Goal: Task Accomplishment & Management: Use online tool/utility

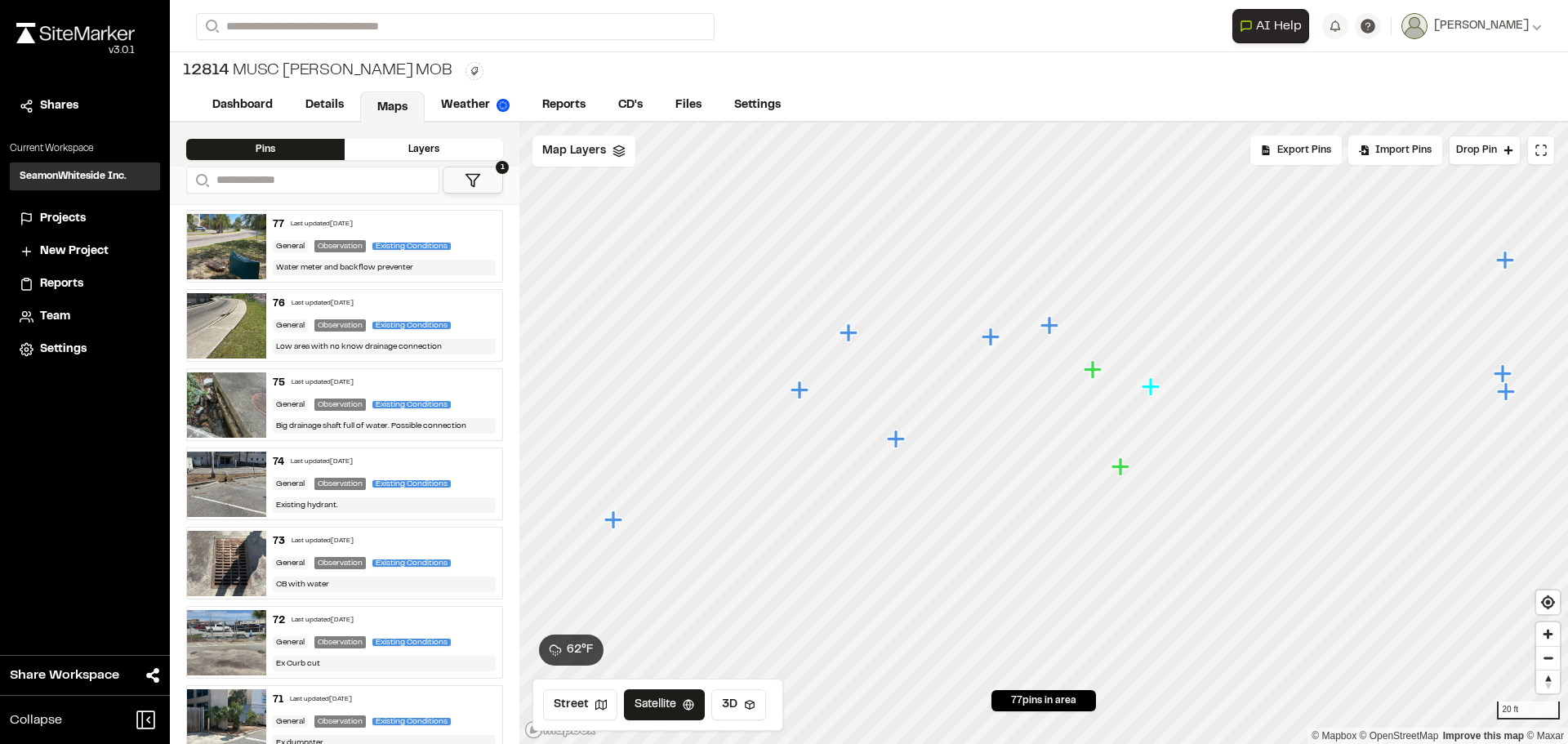
click at [897, 442] on icon "Map marker" at bounding box center [895, 439] width 18 height 18
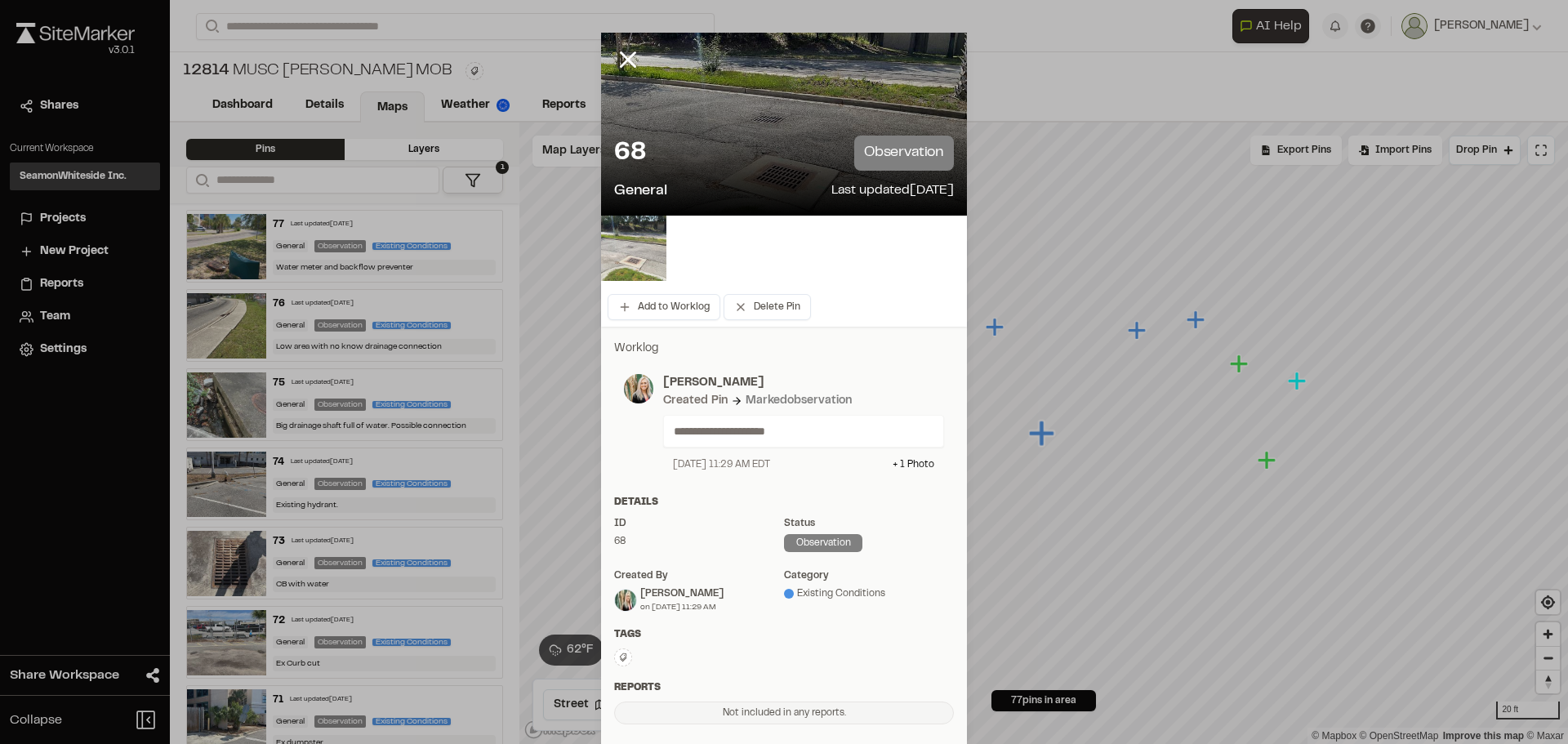
click at [633, 246] on img at bounding box center [633, 249] width 65 height 65
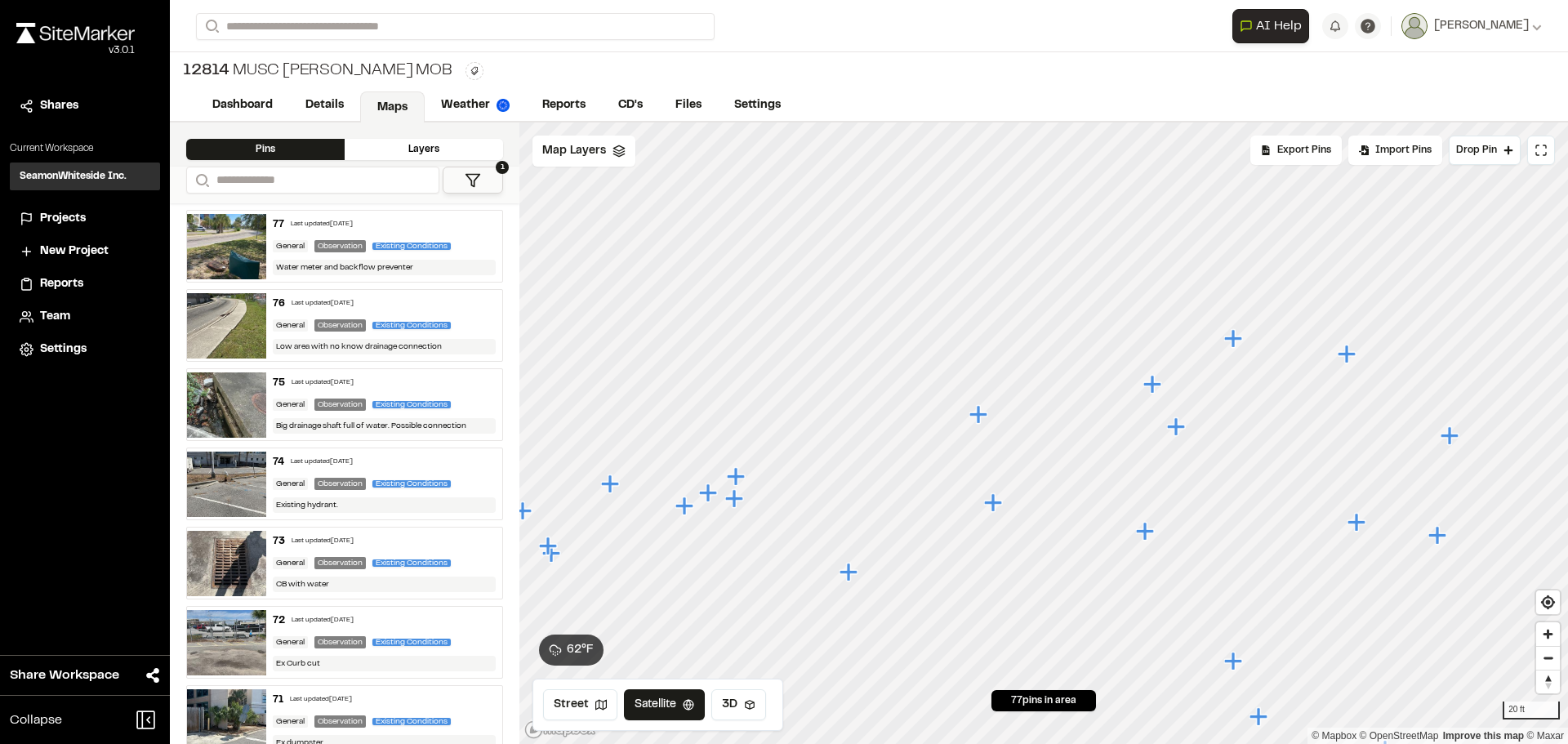
click at [1152, 387] on icon "Map marker" at bounding box center [1152, 384] width 18 height 18
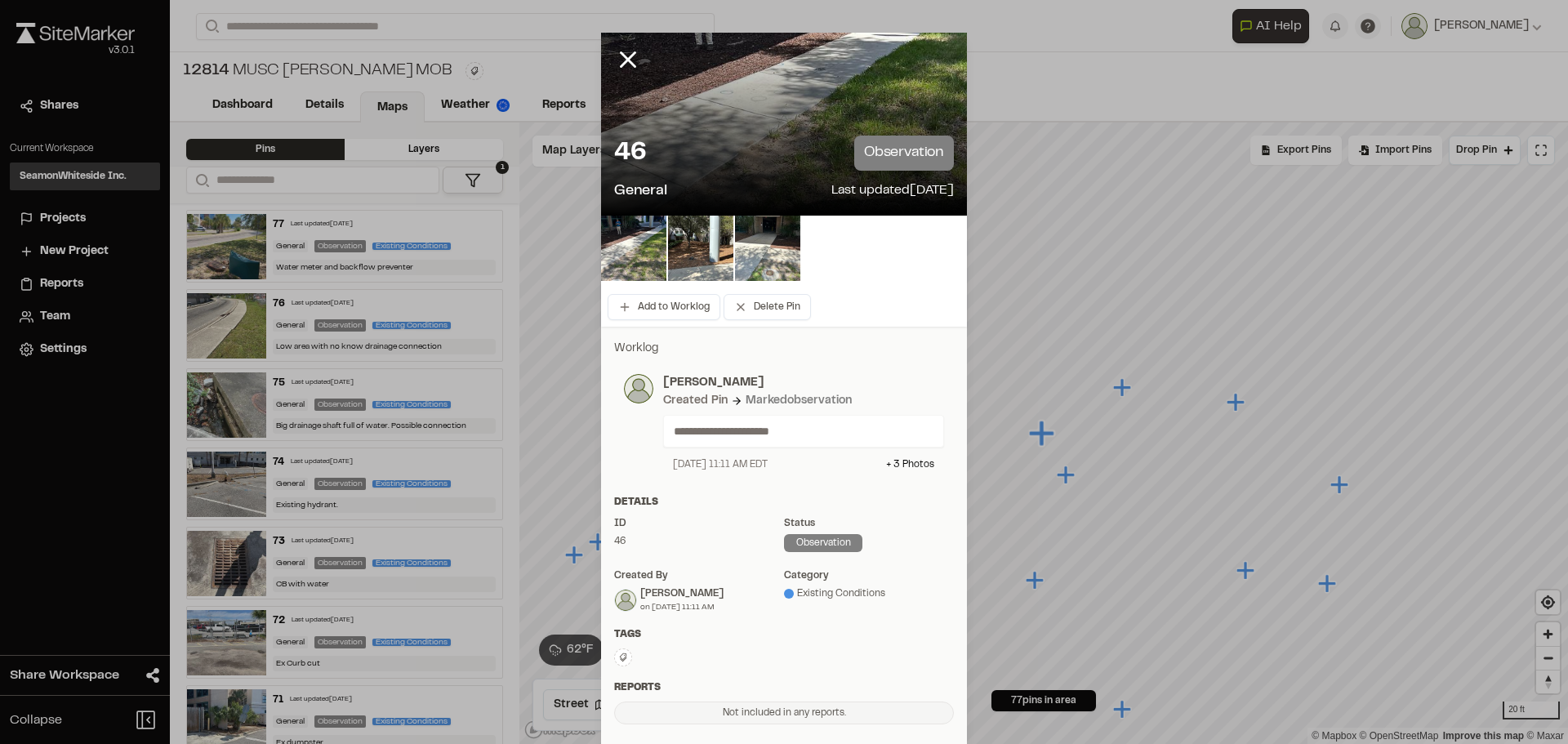
click at [623, 54] on icon at bounding box center [628, 60] width 28 height 28
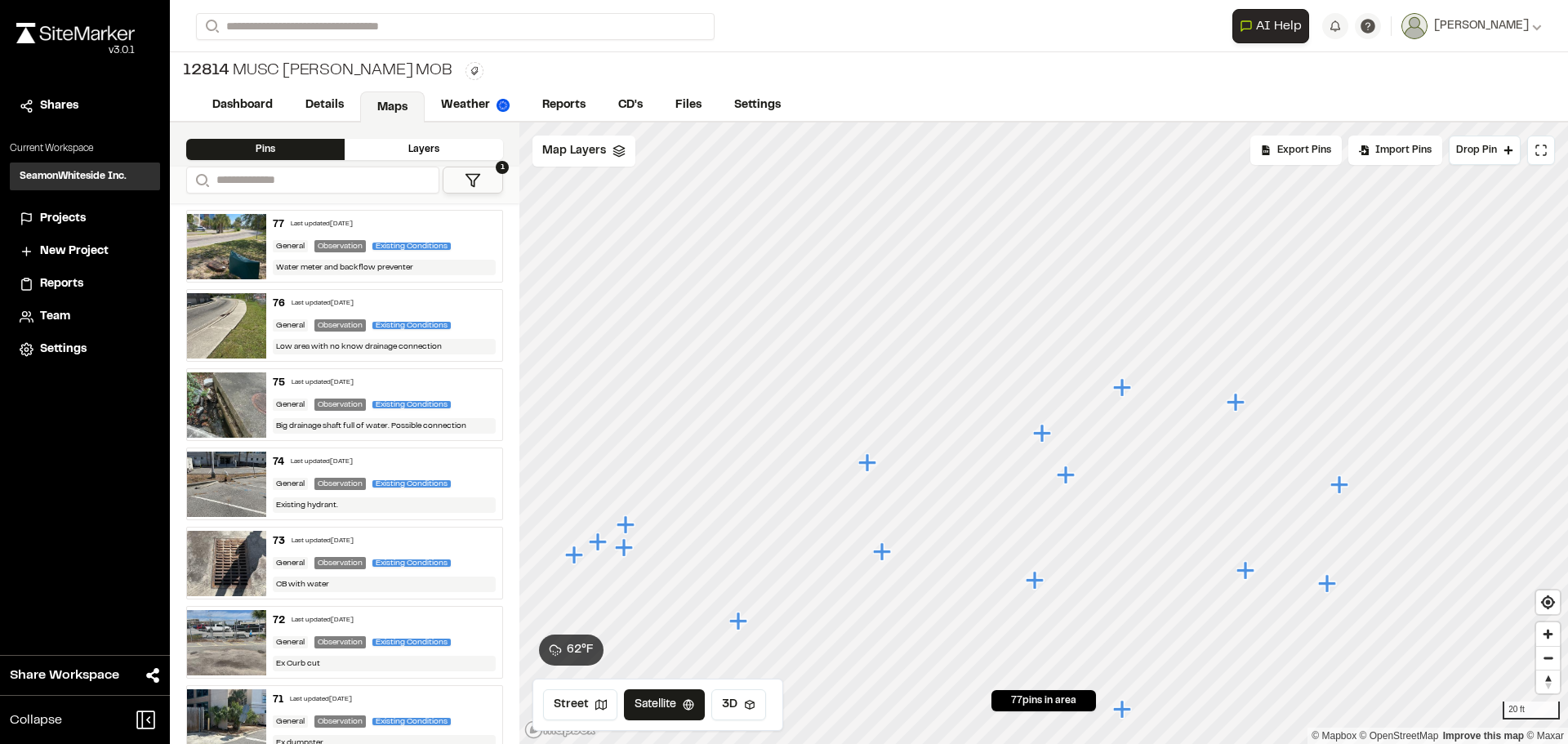
click at [1122, 387] on icon "Map marker" at bounding box center [1122, 387] width 18 height 18
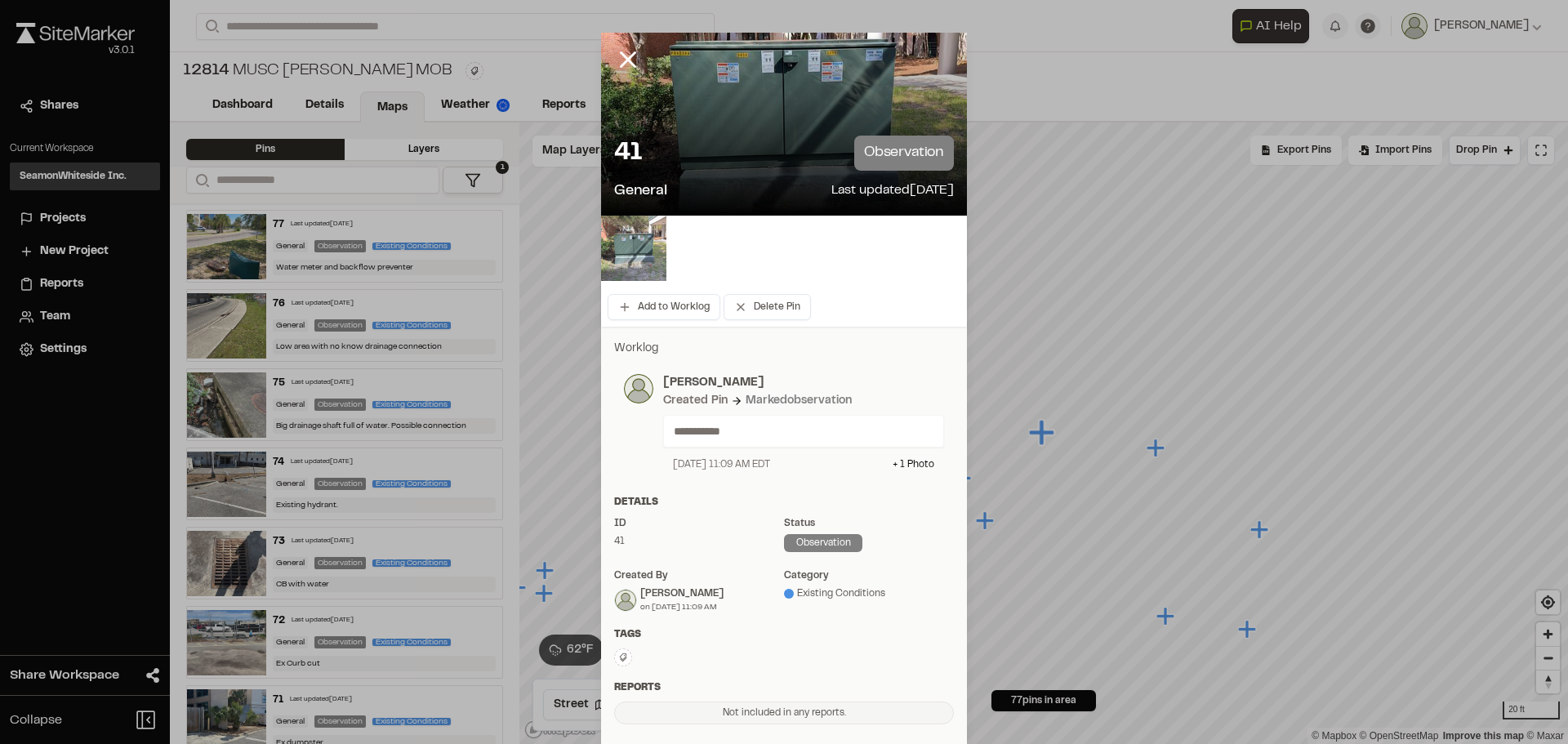
click at [631, 253] on img at bounding box center [633, 249] width 65 height 65
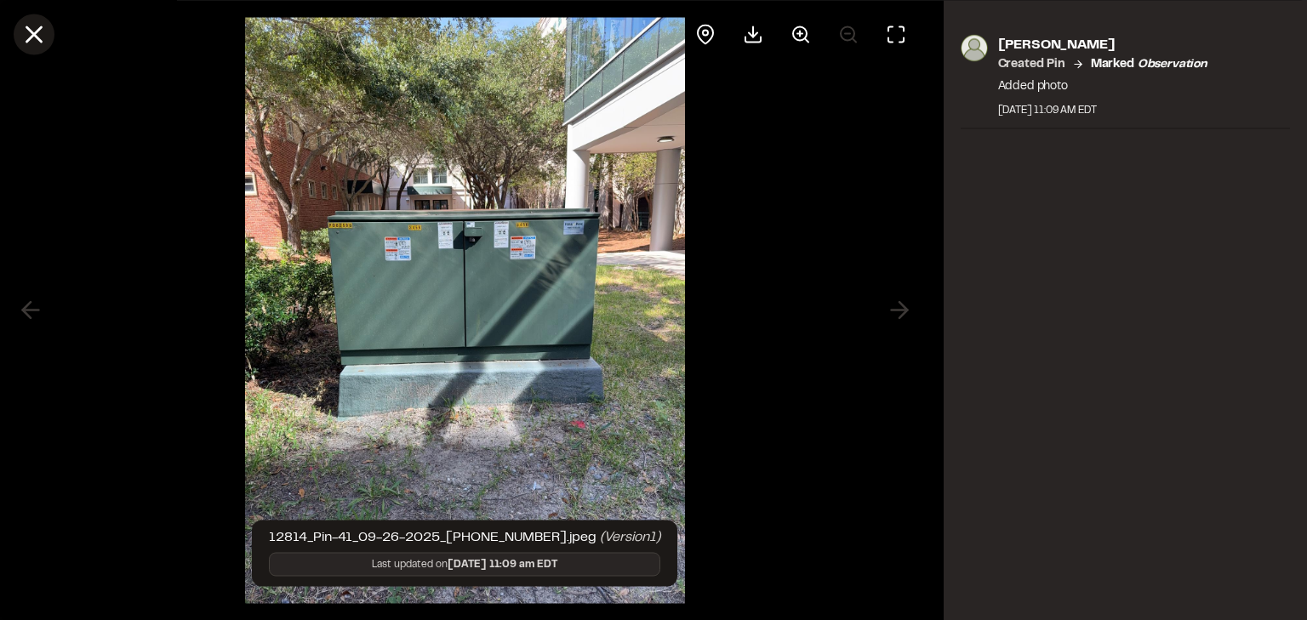
click at [31, 28] on icon at bounding box center [34, 34] width 29 height 29
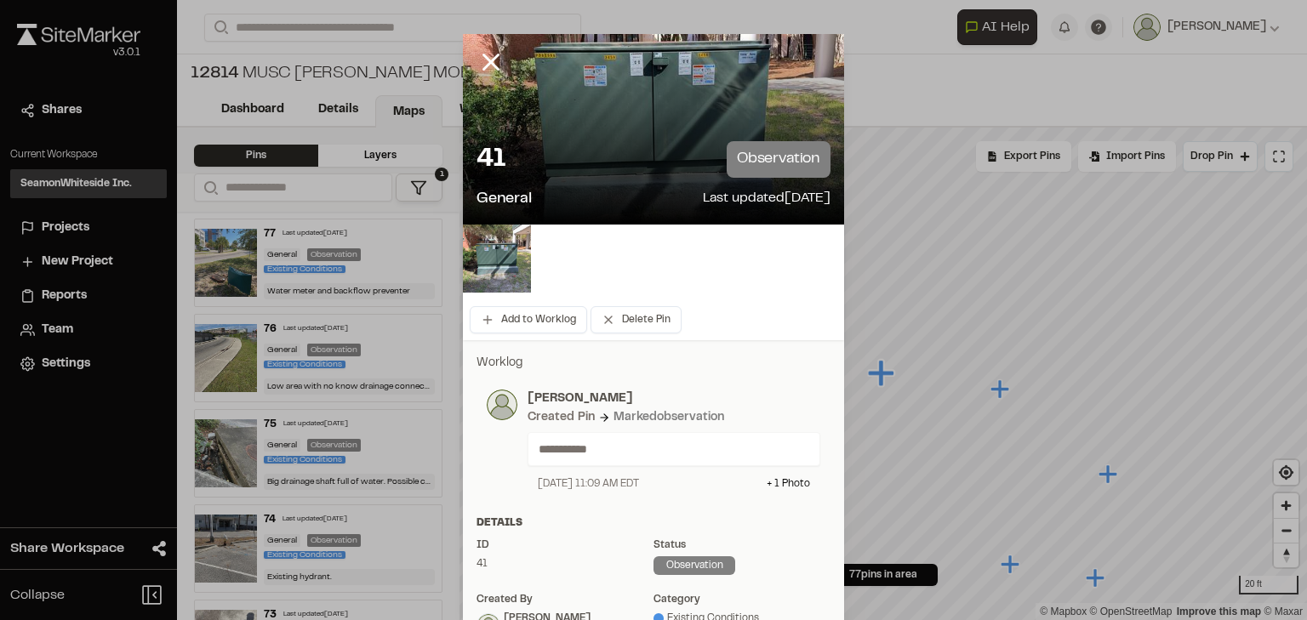
click at [485, 55] on icon at bounding box center [491, 62] width 29 height 29
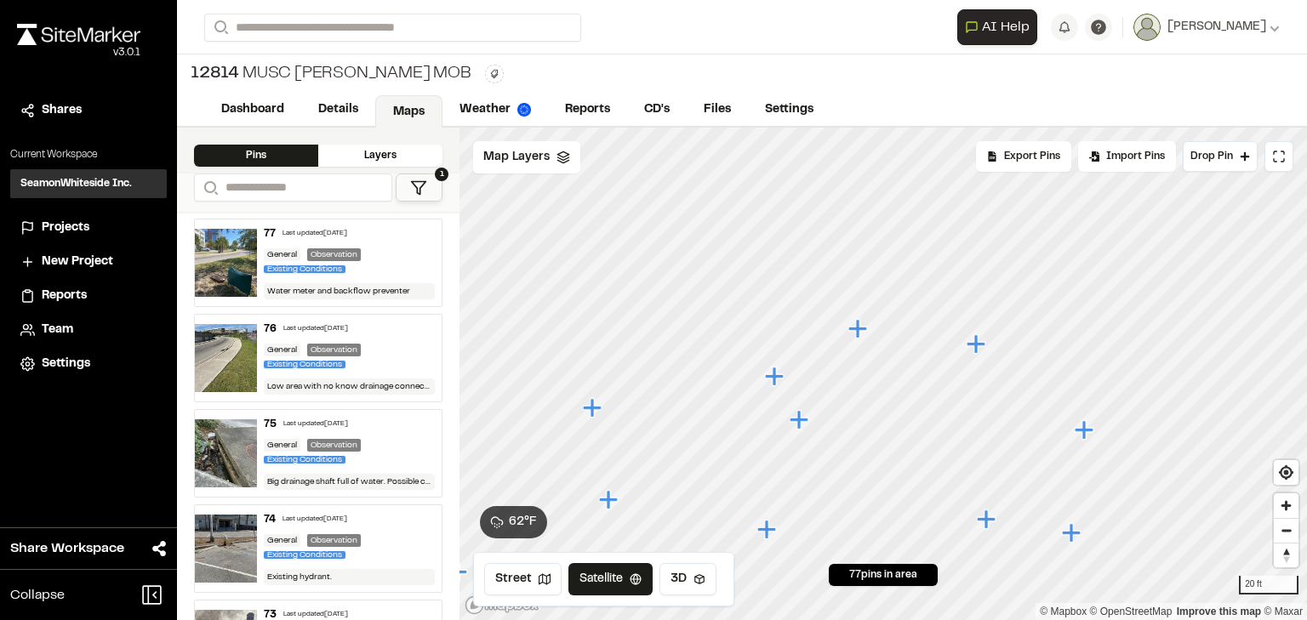
click at [794, 426] on icon "Map marker" at bounding box center [801, 420] width 22 height 22
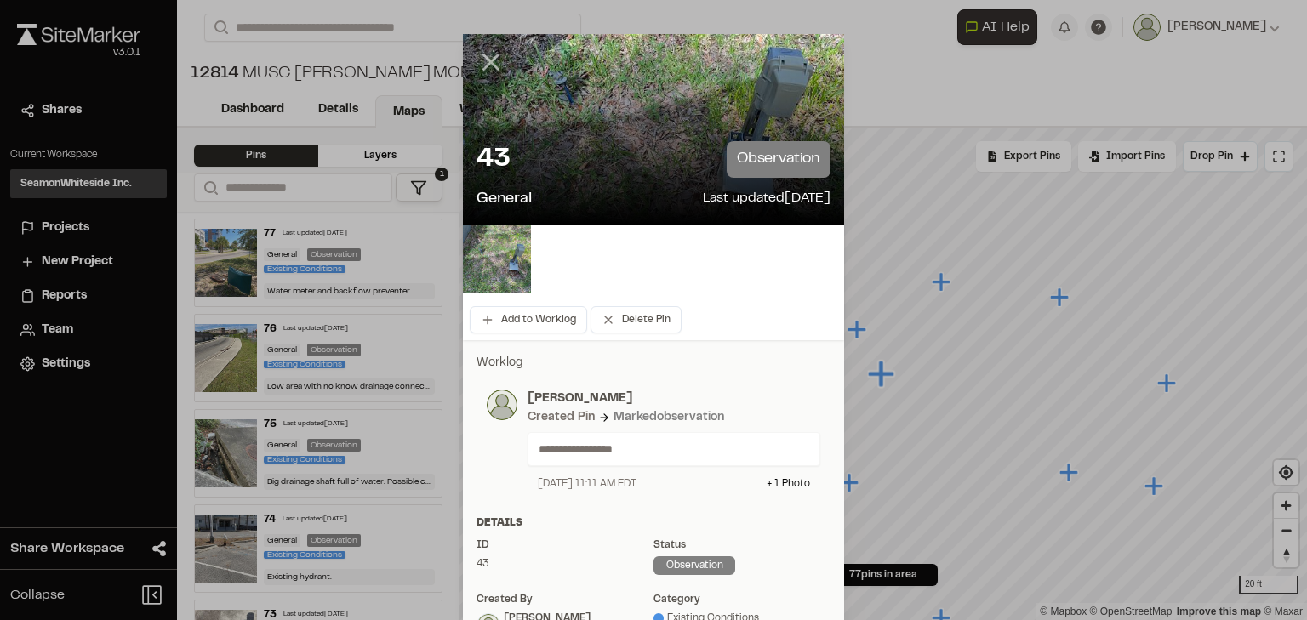
click at [477, 58] on icon at bounding box center [491, 62] width 29 height 29
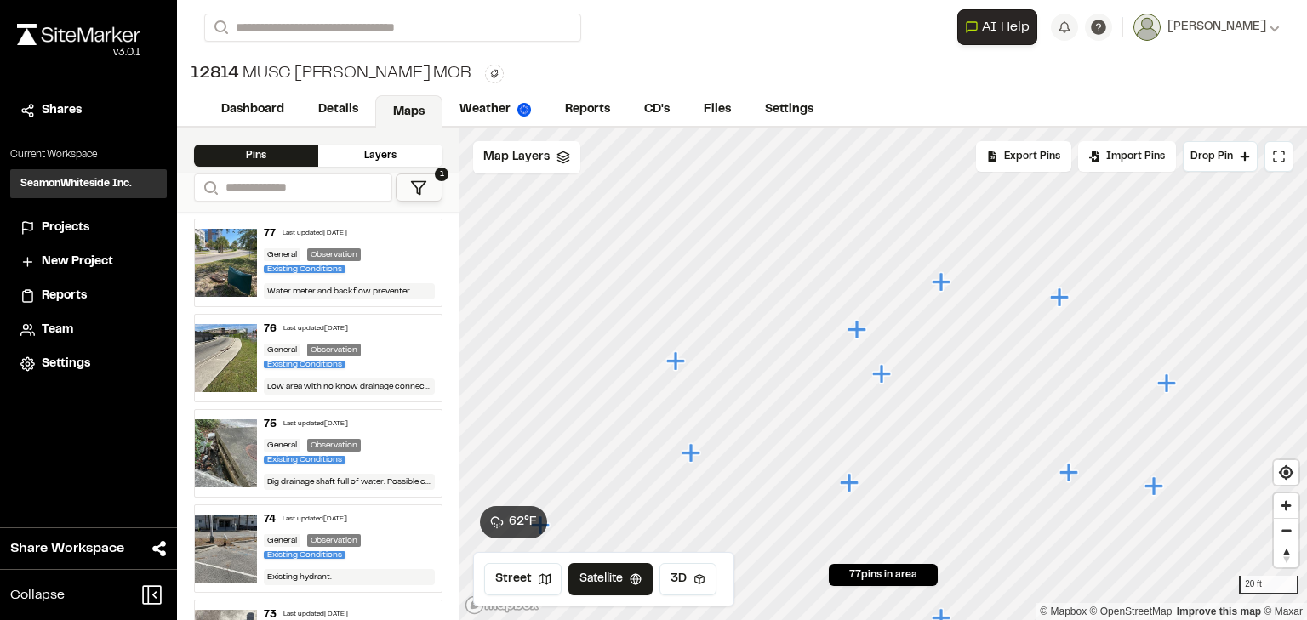
click at [848, 330] on icon "Map marker" at bounding box center [857, 329] width 19 height 19
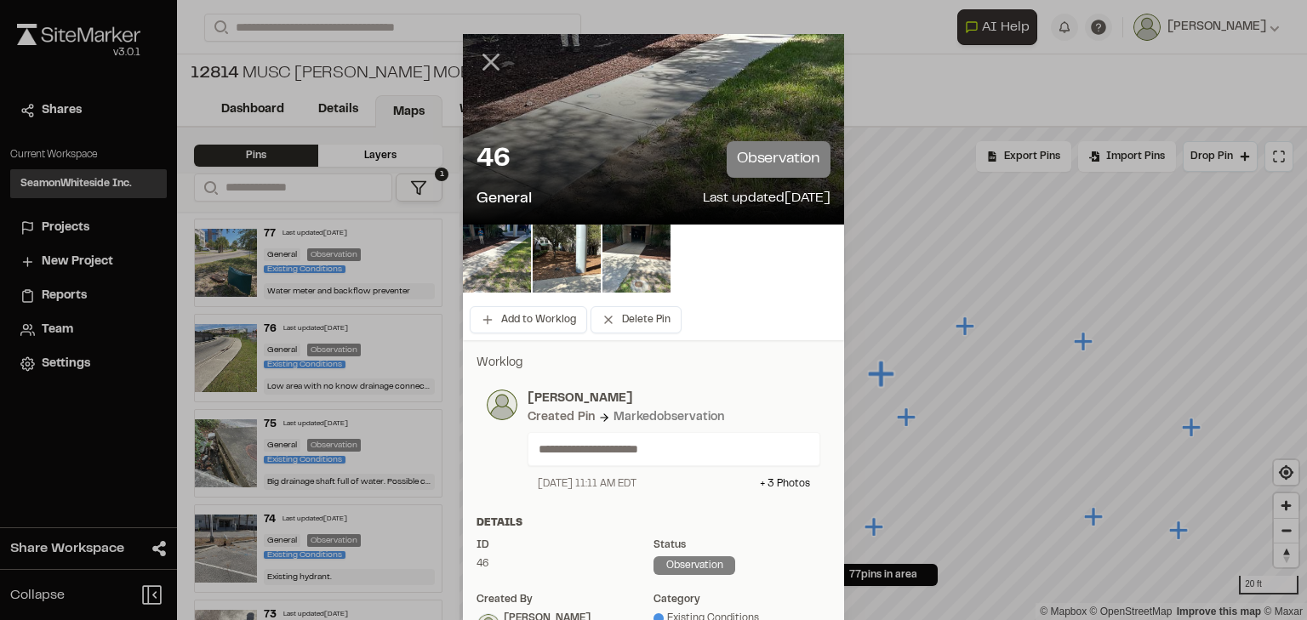
click at [480, 75] on icon at bounding box center [491, 62] width 29 height 29
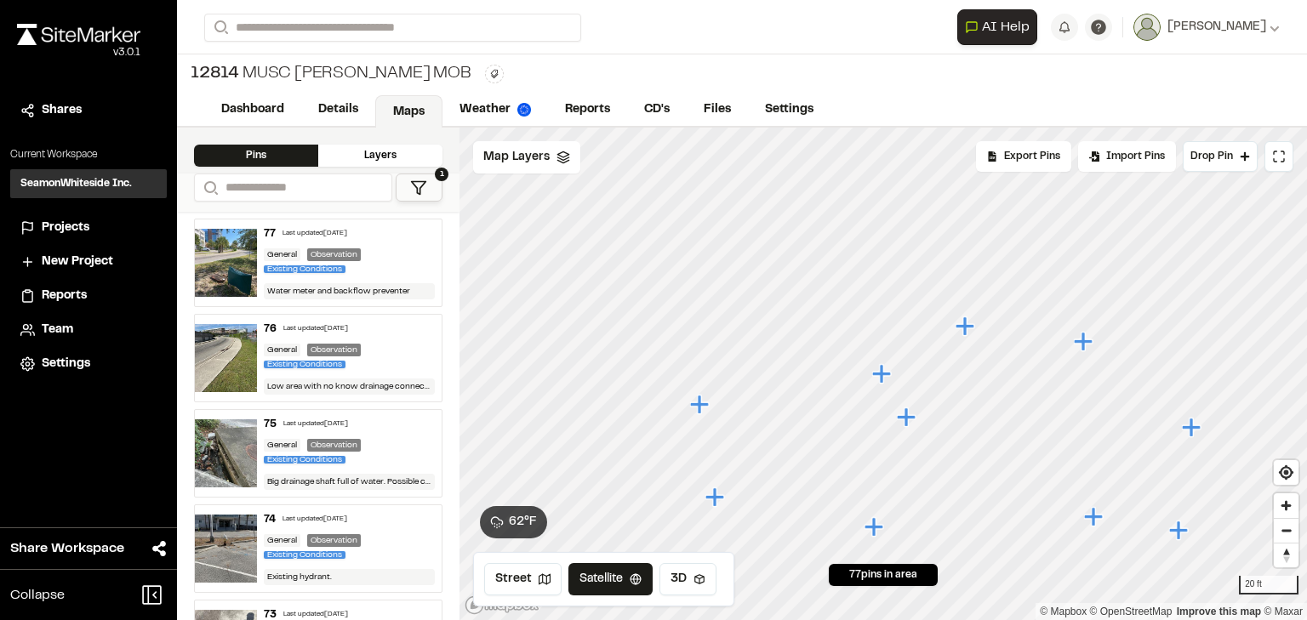
click at [969, 330] on icon "Map marker" at bounding box center [967, 327] width 22 height 22
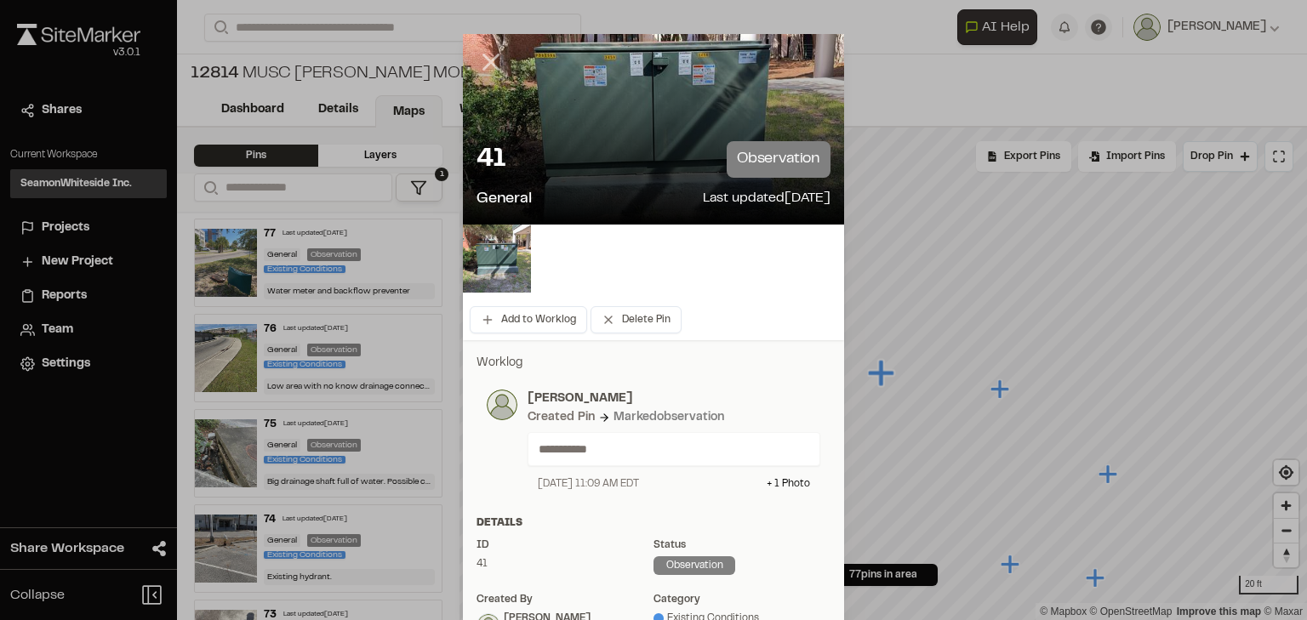
click at [484, 61] on line at bounding box center [491, 62] width 14 height 14
